Goal: Task Accomplishment & Management: Manage account settings

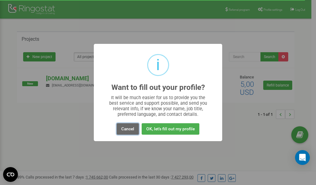
click at [129, 128] on button "Cancel" at bounding box center [128, 128] width 22 height 11
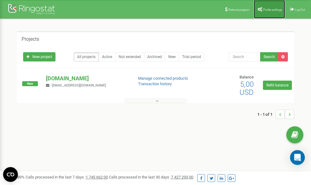
click at [275, 9] on span "Profile settings" at bounding box center [272, 9] width 19 height 3
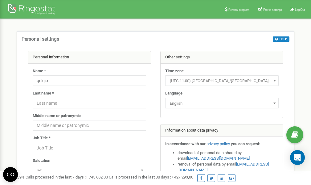
scroll to position [31, 0]
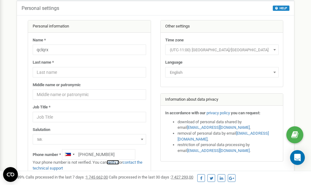
click at [116, 162] on link "verify it" at bounding box center [113, 162] width 13 height 5
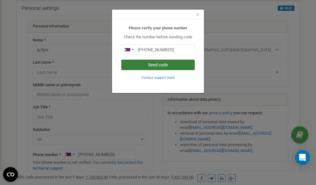
click at [159, 64] on button "Send code" at bounding box center [157, 65] width 73 height 10
